Goal: Check status: Check status

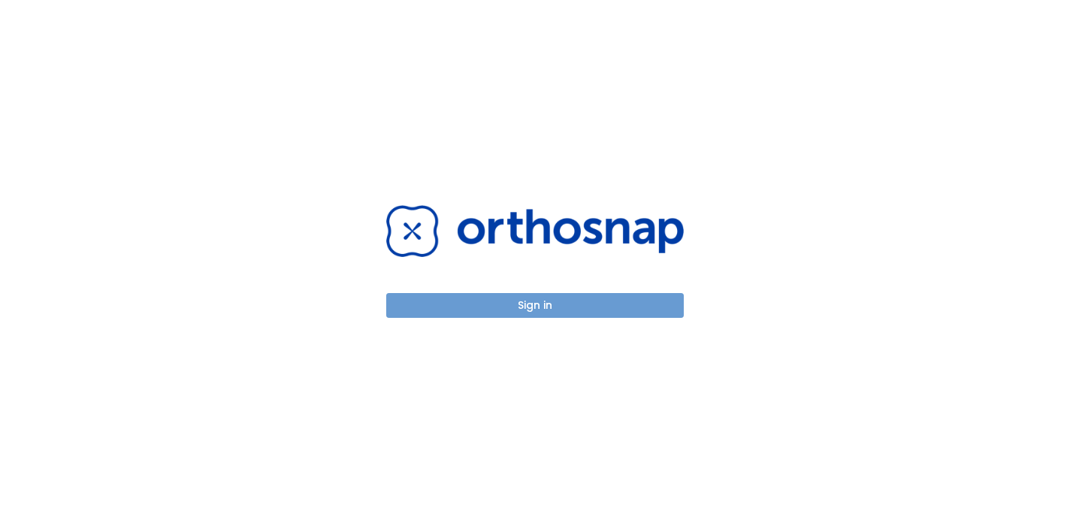
click at [511, 307] on button "Sign in" at bounding box center [535, 305] width 298 height 25
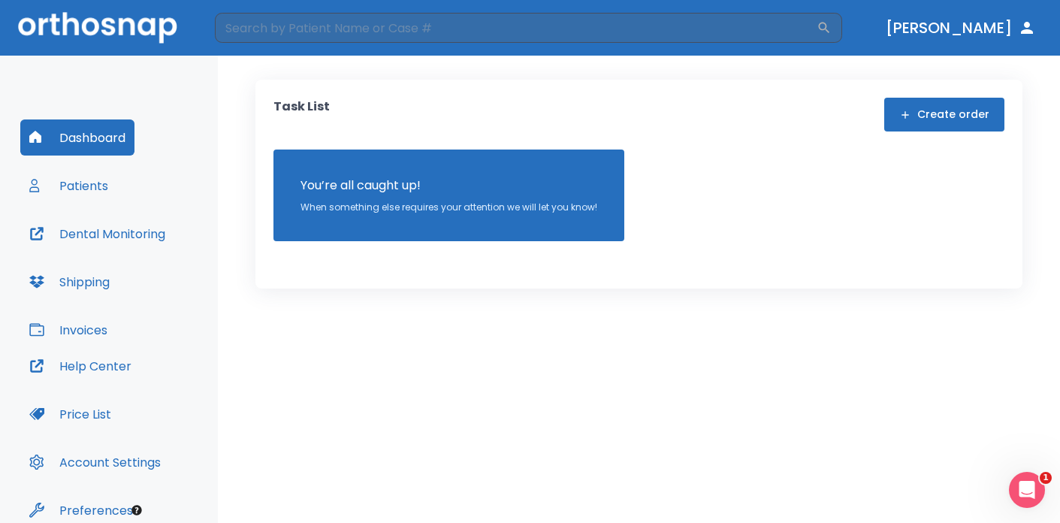
scroll to position [68, 0]
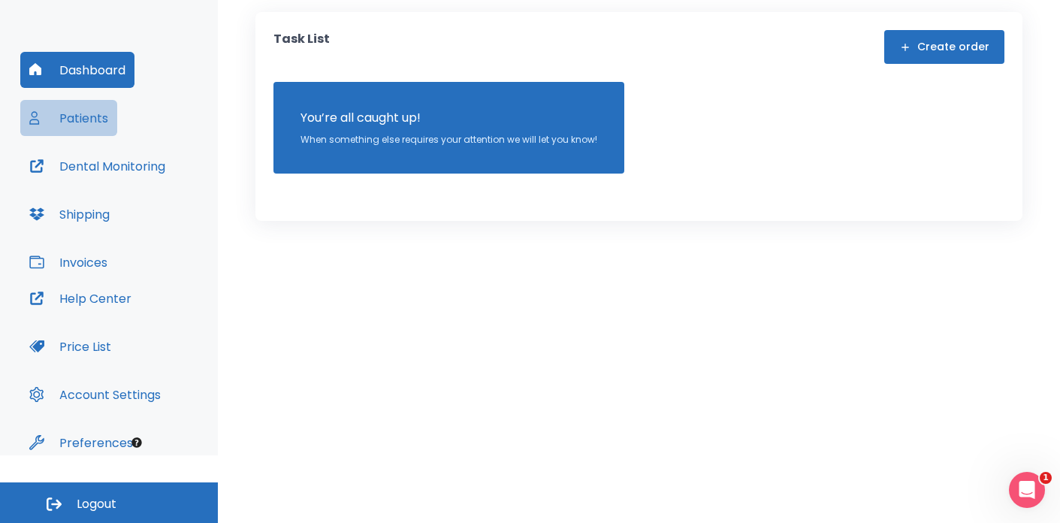
click at [57, 123] on button "Patients" at bounding box center [68, 118] width 97 height 36
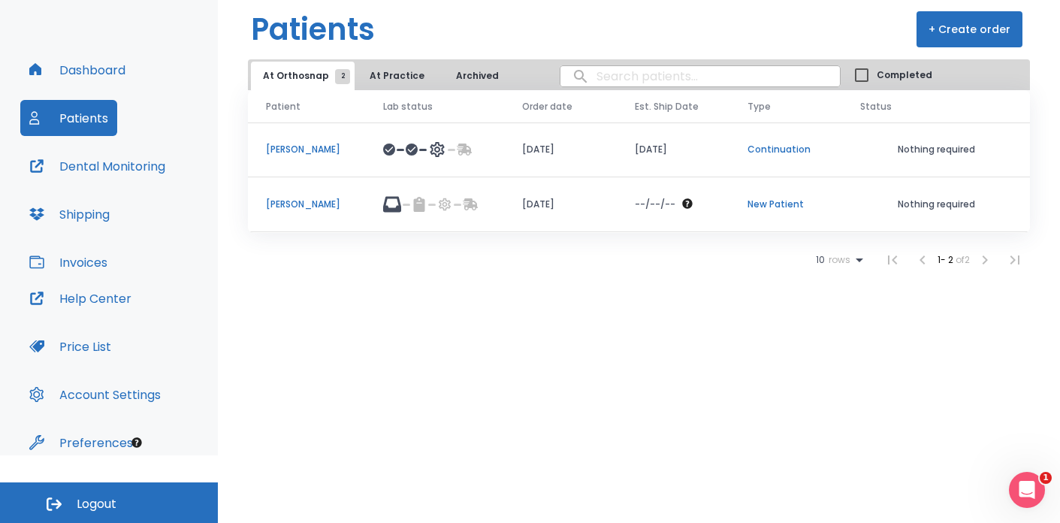
click at [536, 201] on td "[DATE]" at bounding box center [560, 204] width 113 height 55
click at [416, 153] on icon at bounding box center [411, 149] width 9 height 9
click at [325, 151] on p "[PERSON_NAME]" at bounding box center [306, 150] width 81 height 14
